Goal: Information Seeking & Learning: Learn about a topic

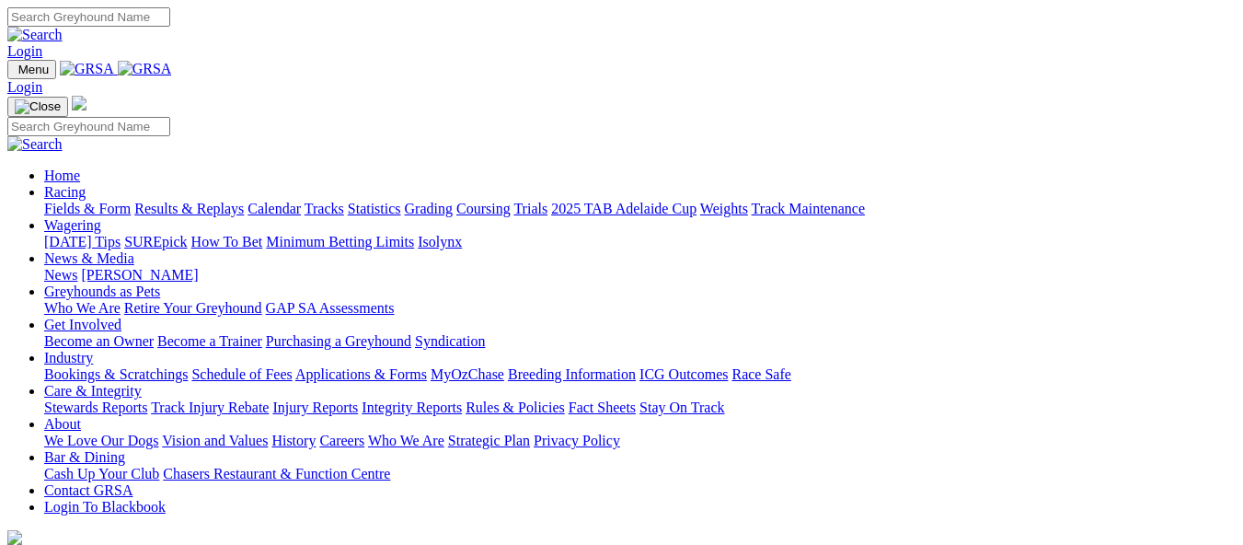
scroll to position [736, 0]
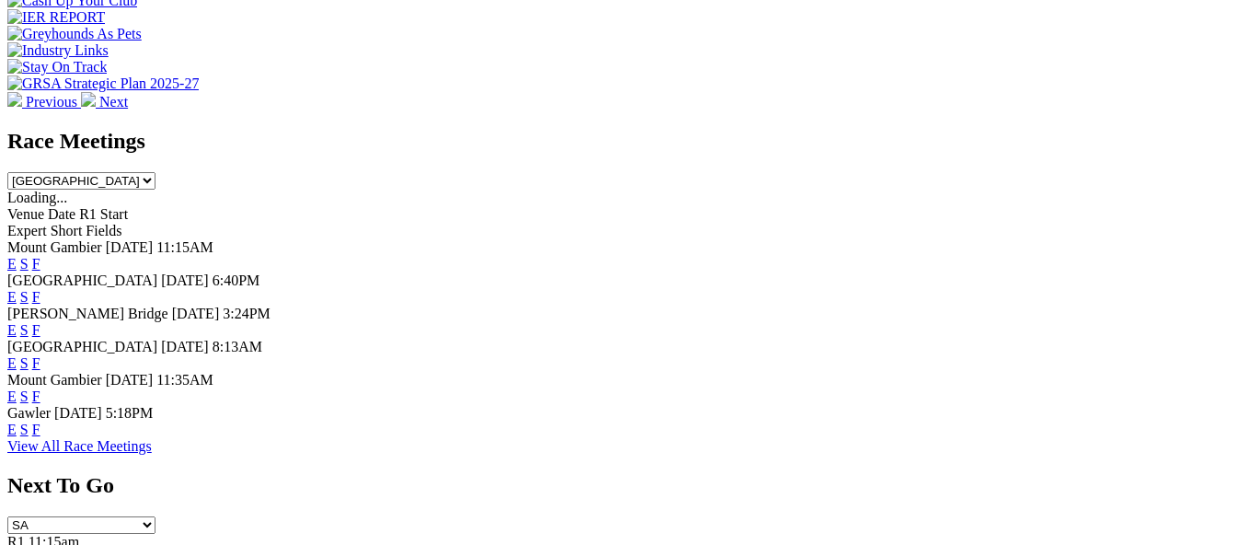
click at [17, 421] on link "E" at bounding box center [11, 429] width 9 height 16
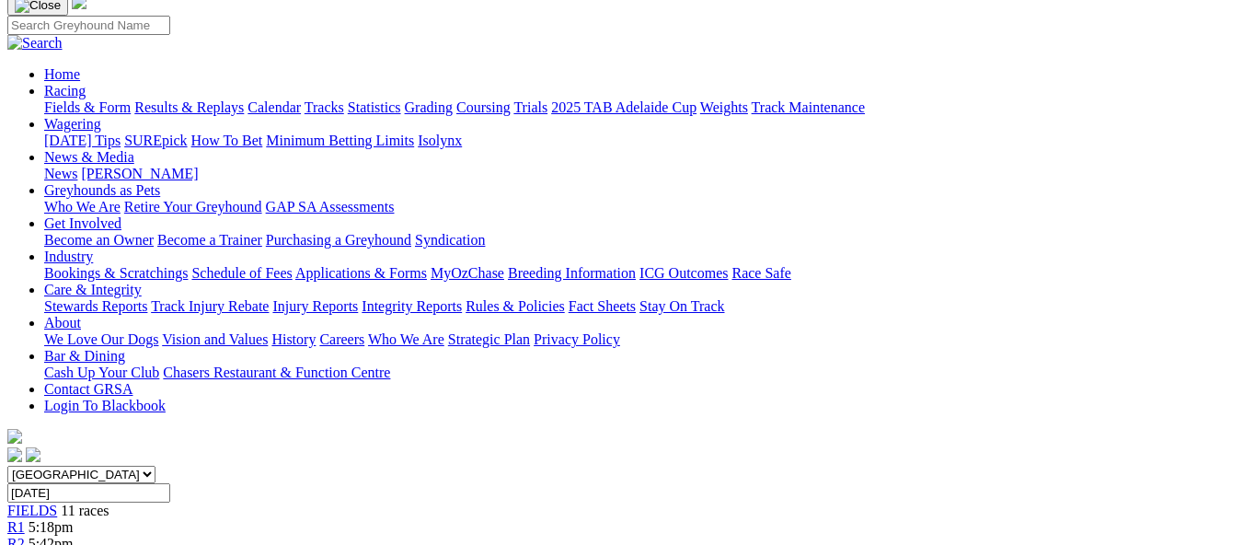
scroll to position [92, 0]
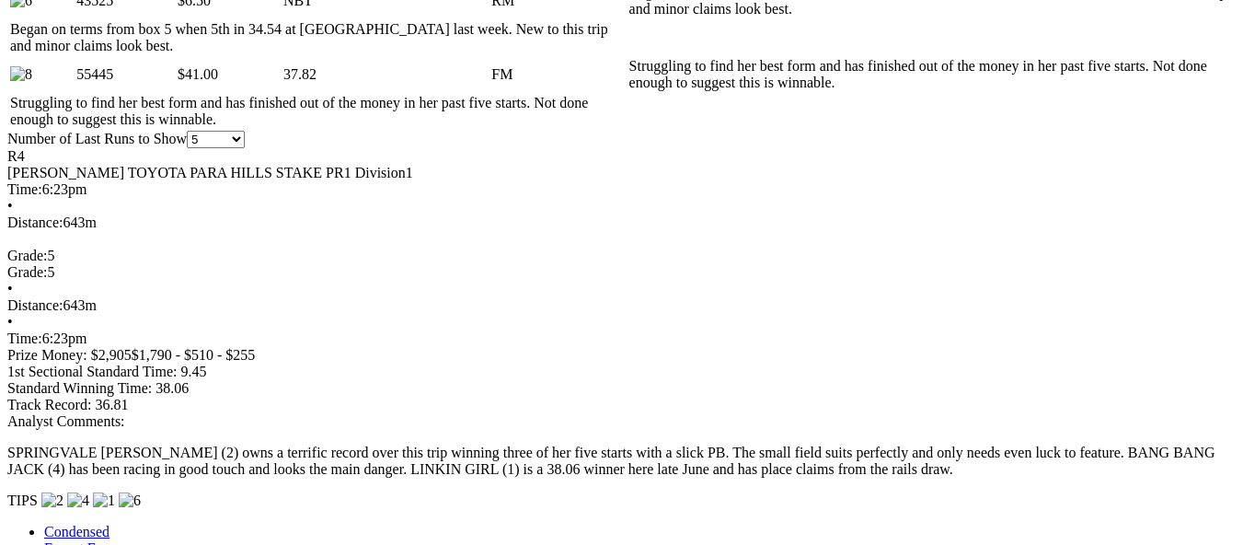
scroll to position [1196, 0]
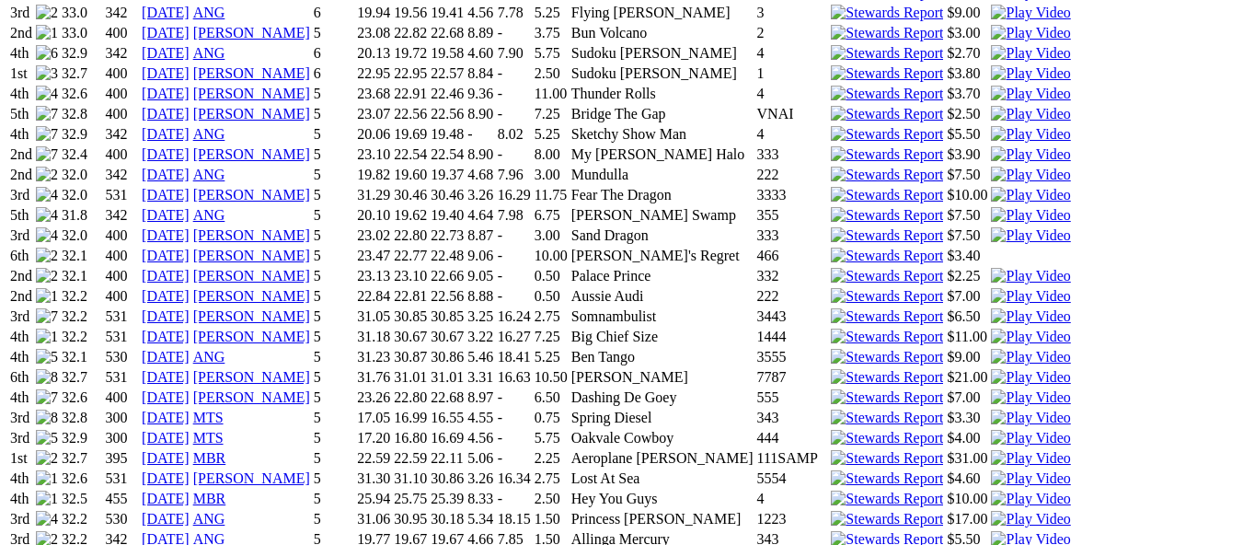
scroll to position [1656, 0]
